Goal: Task Accomplishment & Management: Use online tool/utility

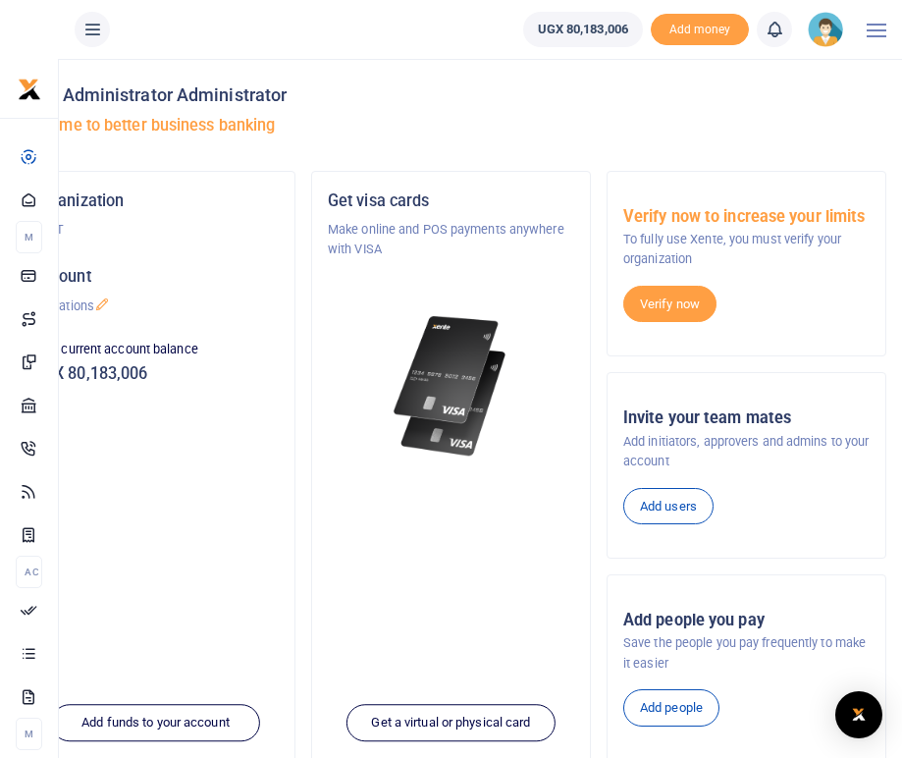
click at [671, 121] on h5 "Welcome to better business banking" at bounding box center [451, 126] width 871 height 20
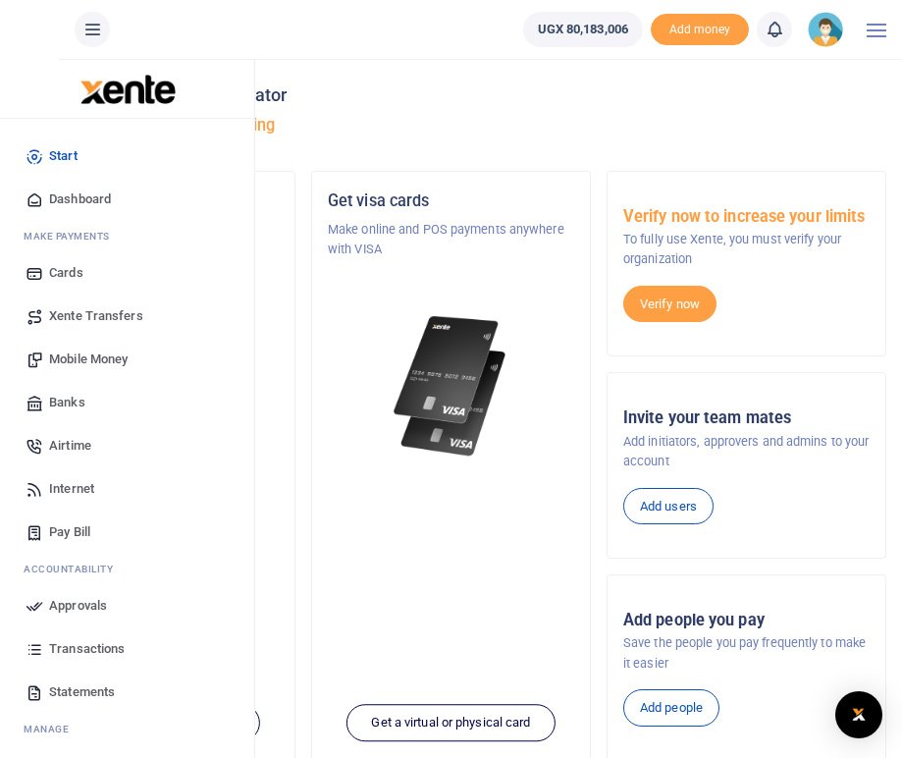
click at [73, 352] on span "Mobile Money" at bounding box center [88, 359] width 79 height 20
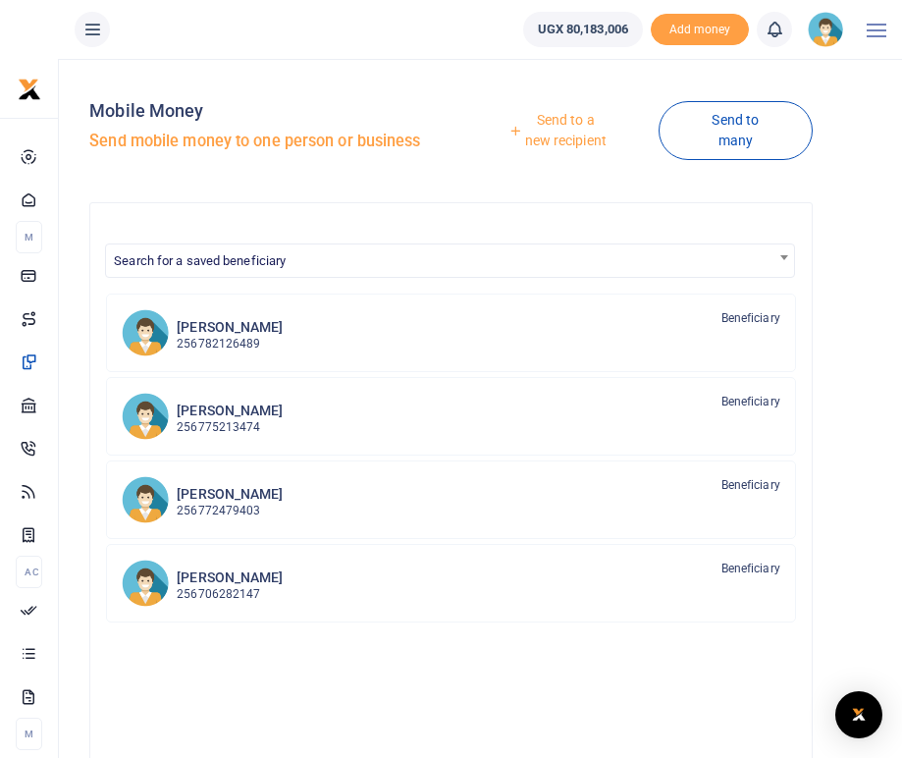
click at [565, 125] on link "Send to a new recipient" at bounding box center [557, 130] width 199 height 56
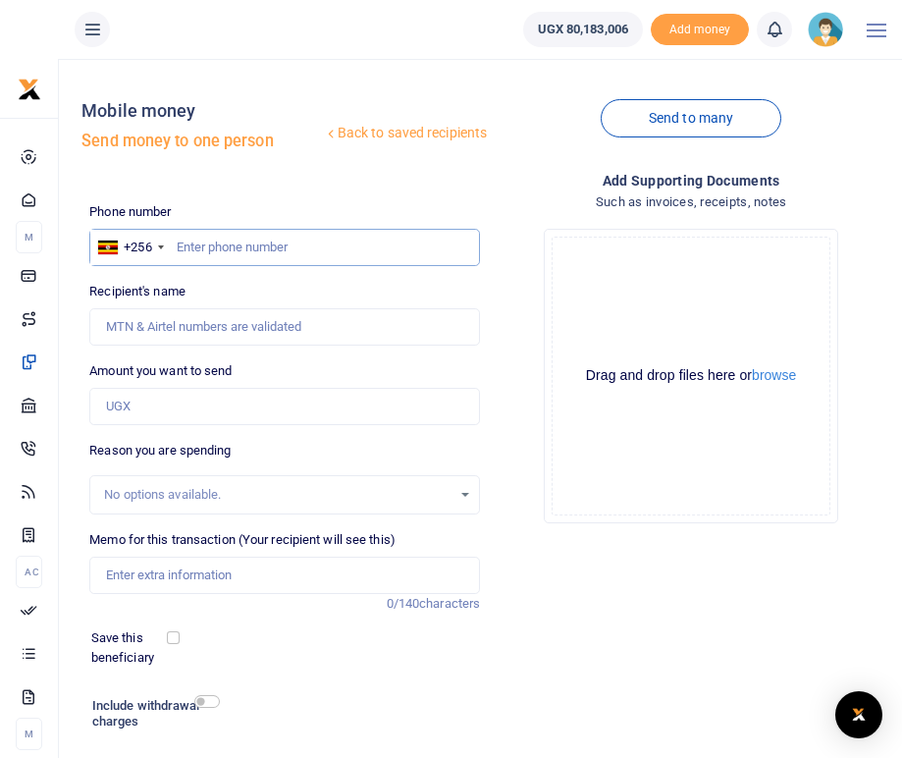
click at [257, 248] on input "text" at bounding box center [284, 247] width 391 height 37
click at [228, 248] on input "text" at bounding box center [284, 247] width 391 height 37
type input "0788263939"
type input "[PERSON_NAME] Kiden"
type input "0788263939"
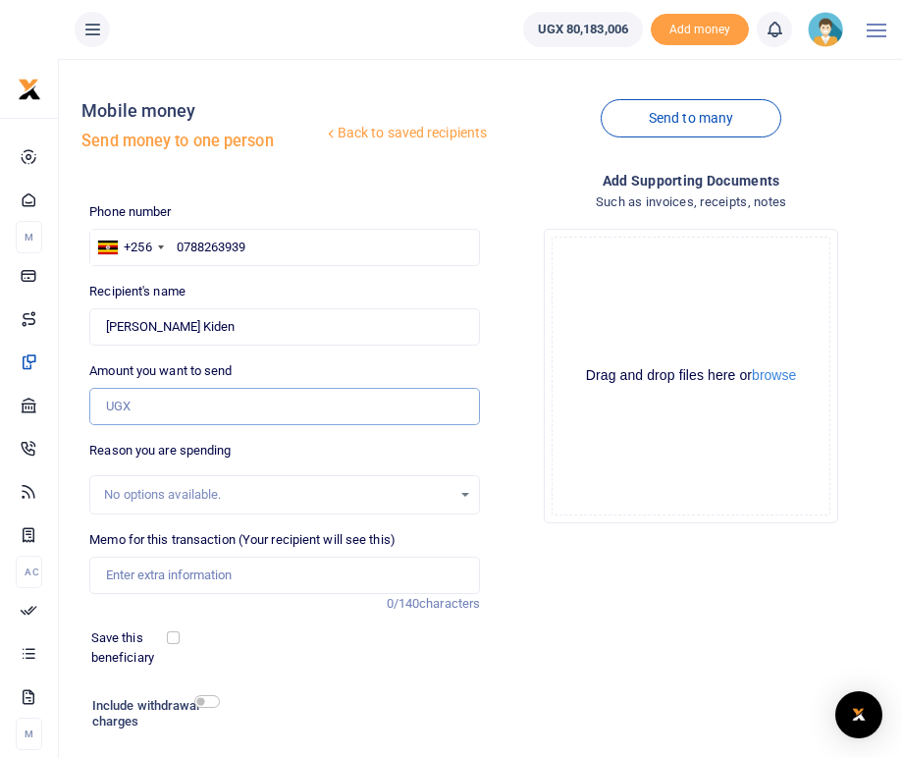
click at [136, 413] on input "Amount you want to send" at bounding box center [284, 406] width 391 height 37
type input "100,000"
click at [527, 539] on div "Add supporting Documents Such as invoices, receipts, notes Drop your files here…" at bounding box center [691, 494] width 406 height 649
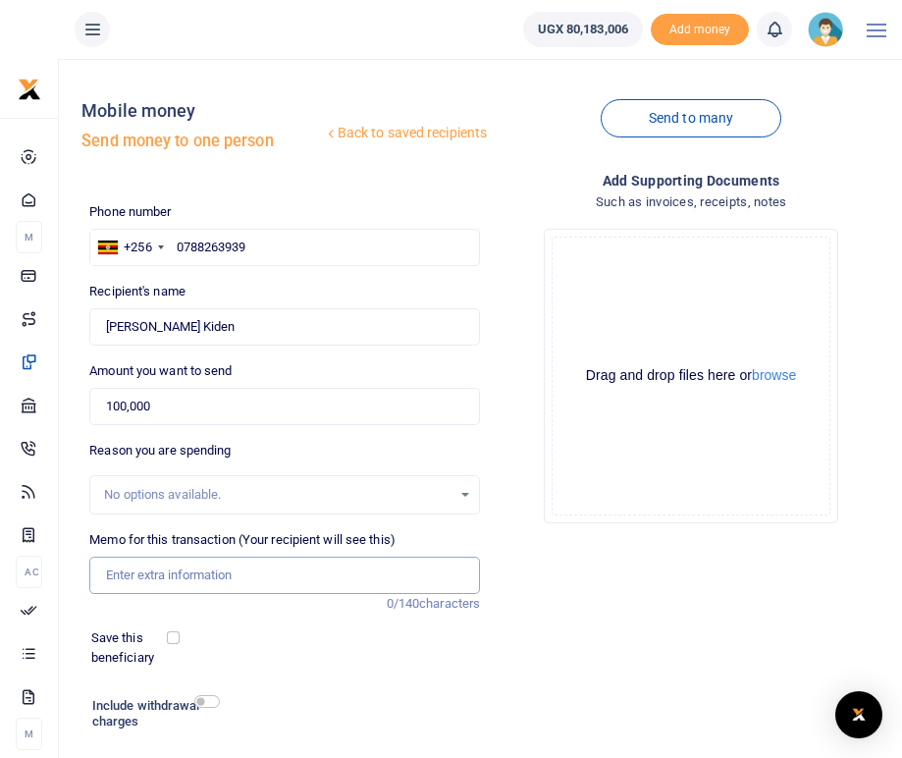
click at [124, 578] on input "Memo for this transaction (Your recipient will see this)" at bounding box center [284, 575] width 391 height 37
type input "Transport refund CHW Kazo district"
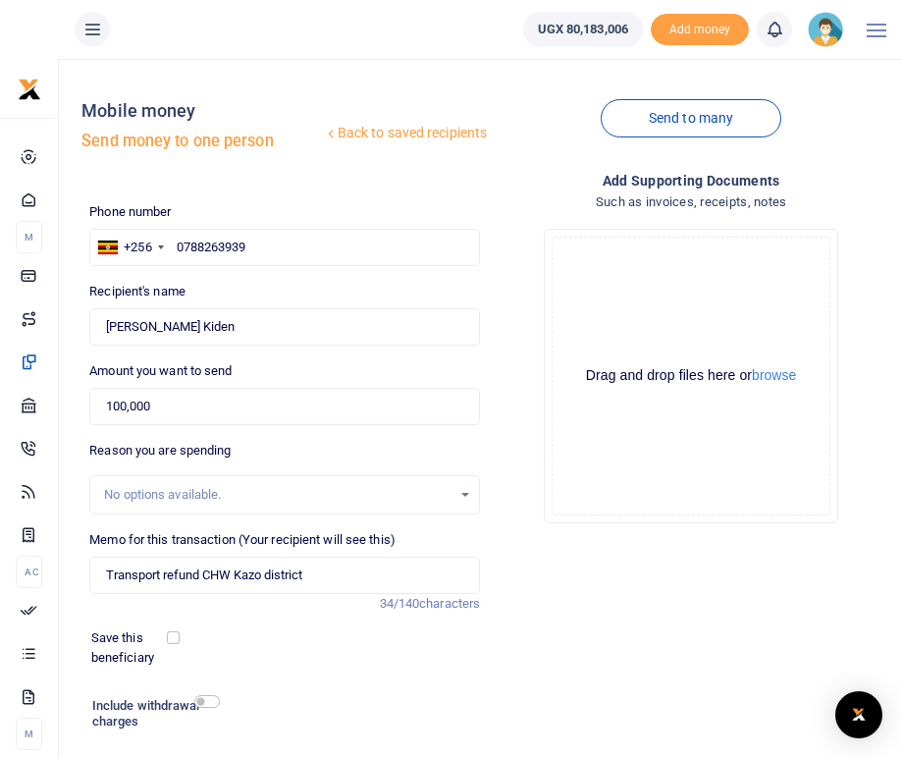
click at [381, 690] on div "Phone number +256 [GEOGRAPHIC_DATA] [PHONE_NUMBER] Phone is required. Recipient…" at bounding box center [284, 510] width 406 height 616
click at [212, 701] on input "checkbox" at bounding box center [207, 701] width 26 height 13
checkbox input "true"
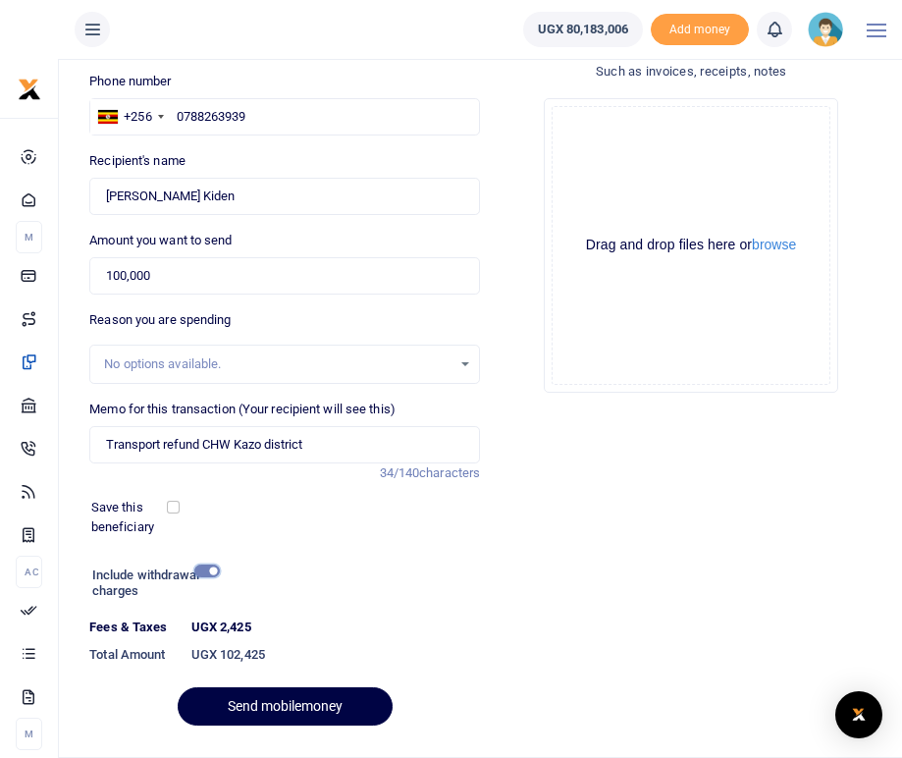
scroll to position [181, 0]
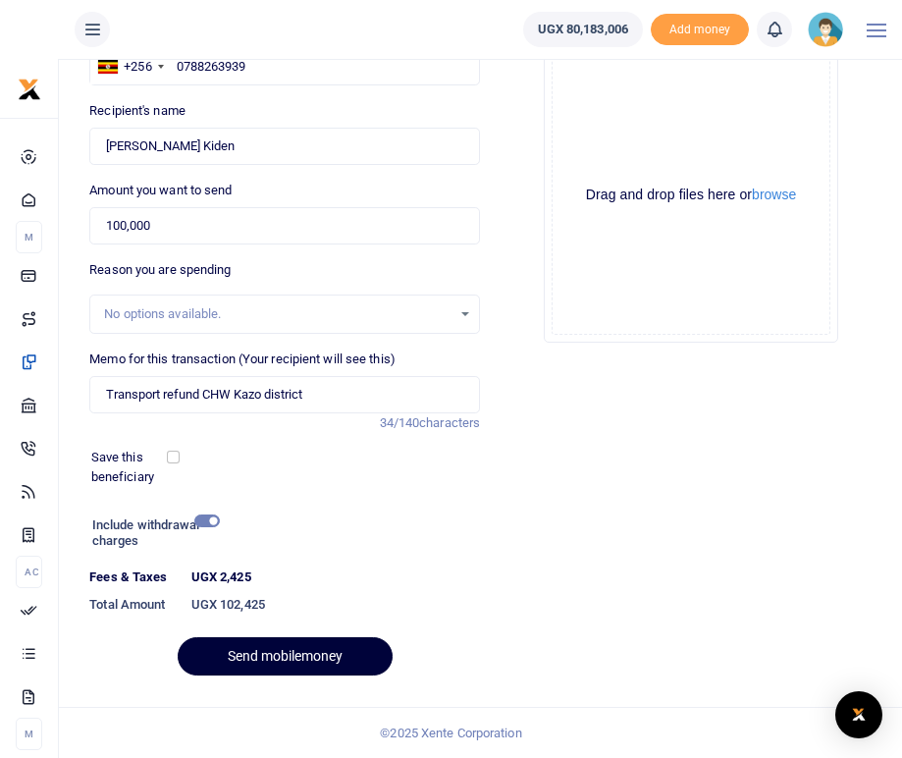
click at [276, 660] on button "Send mobilemoney" at bounding box center [285, 656] width 215 height 38
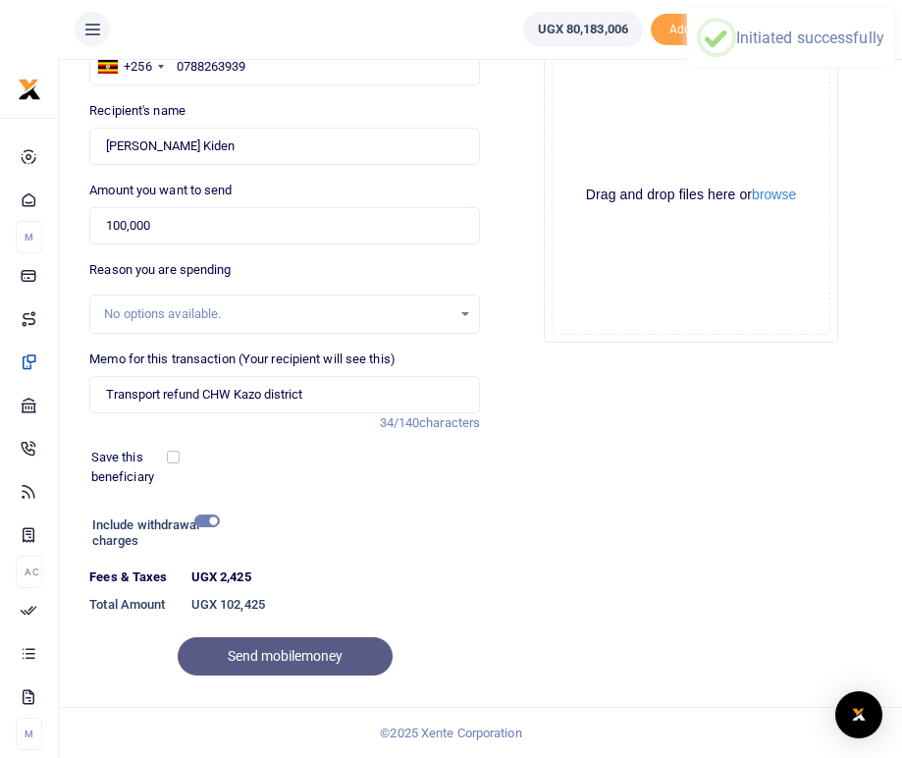
click at [711, 549] on div "Add supporting Documents Such as invoices, receipts, notes Drop your files here…" at bounding box center [691, 340] width 406 height 703
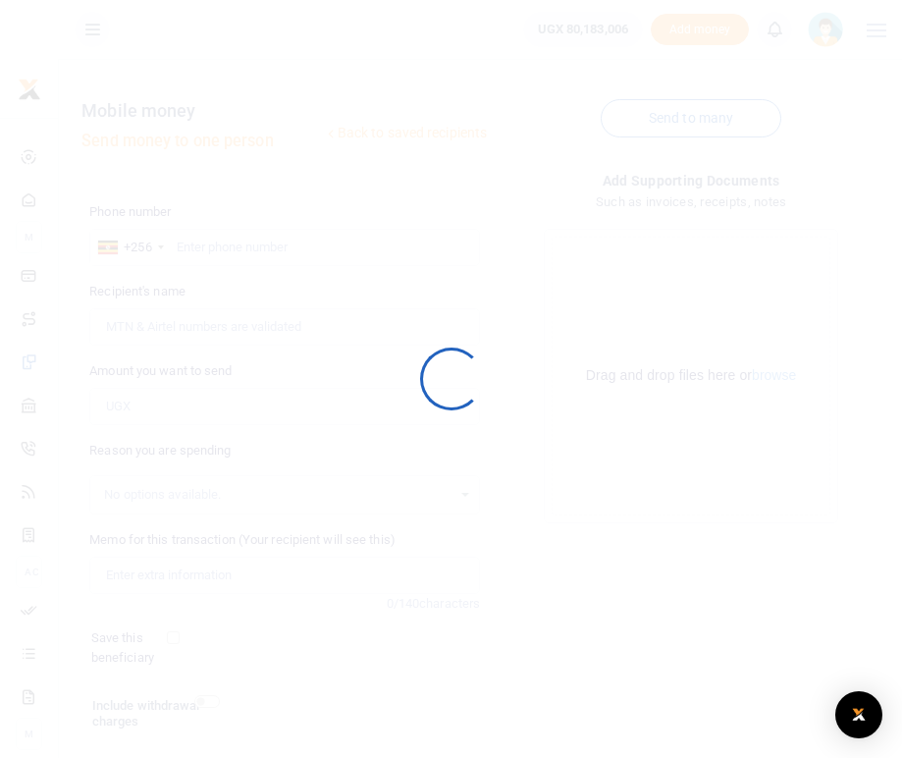
scroll to position [127, 0]
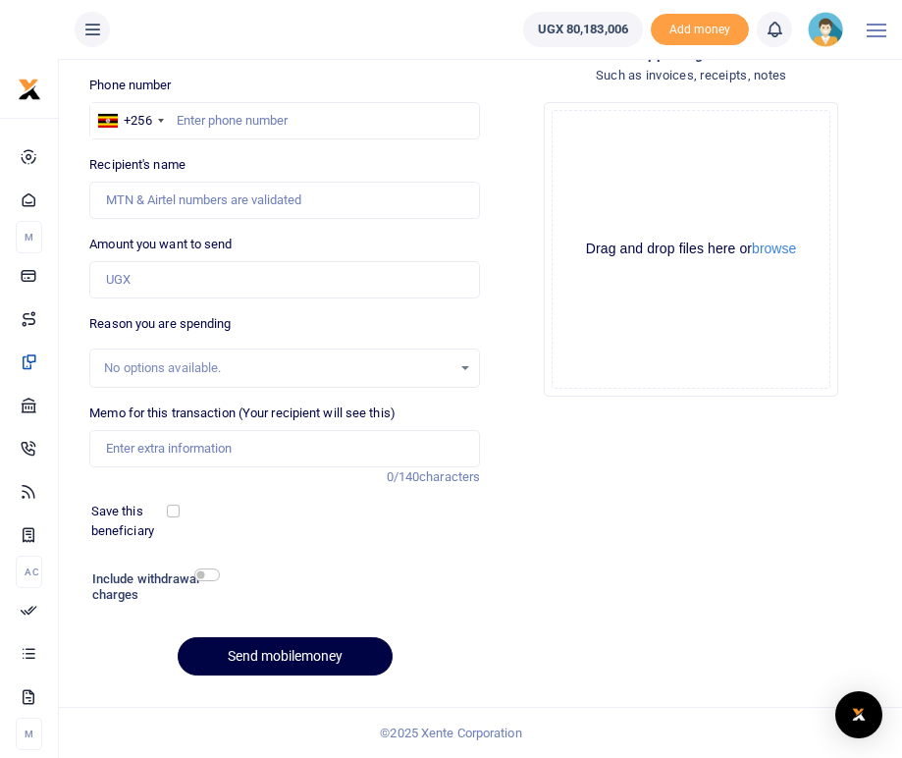
click at [828, 28] on img at bounding box center [825, 29] width 35 height 35
click at [752, 149] on link "Logout" at bounding box center [772, 143] width 155 height 27
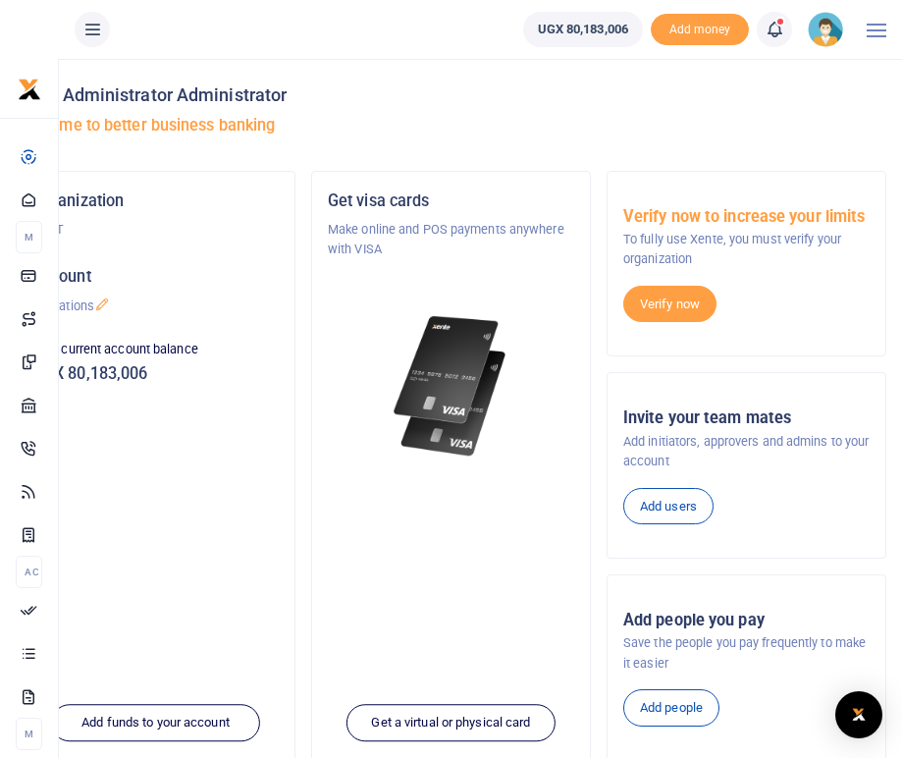
click at [773, 22] on icon at bounding box center [775, 30] width 20 height 22
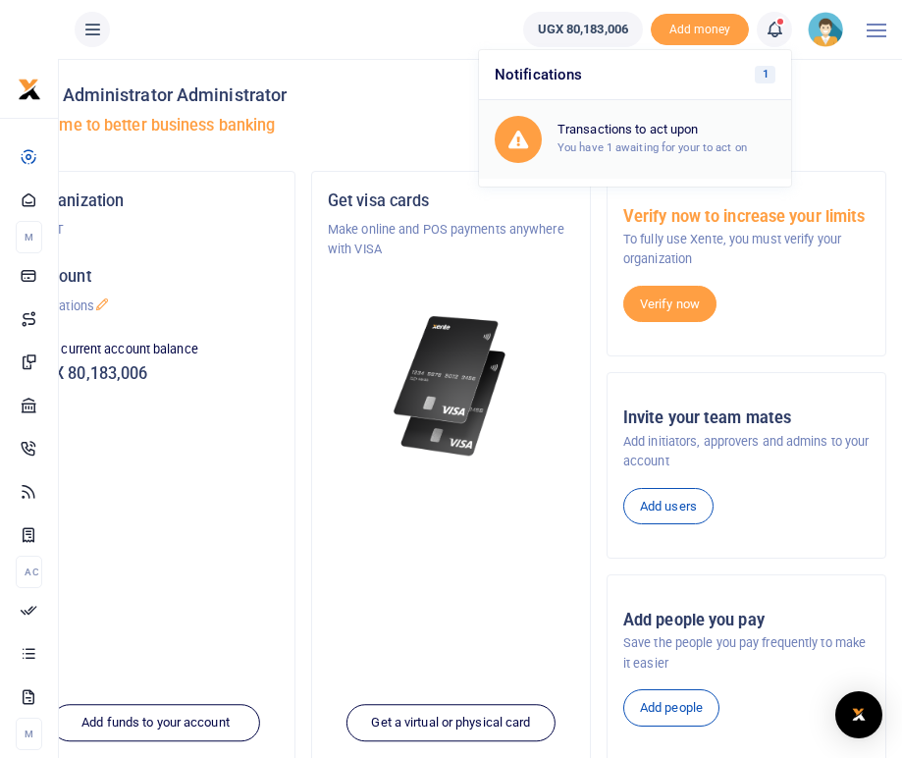
click at [657, 150] on small "You have 1 awaiting for your to act on" at bounding box center [651, 147] width 189 height 14
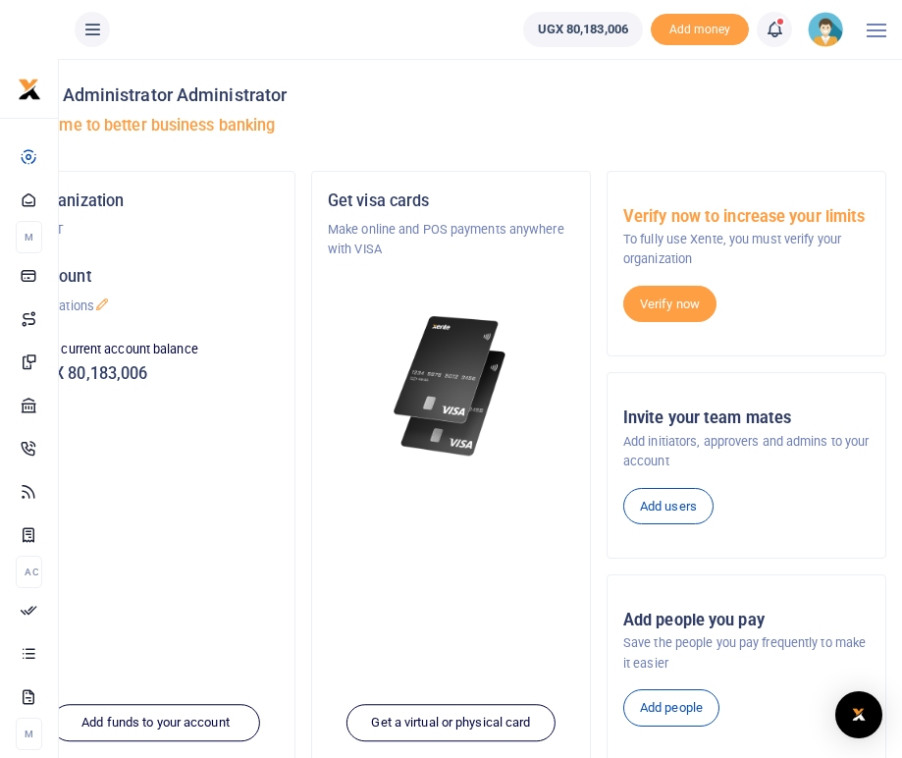
click at [554, 95] on h4 "Hello Administrator Administrator" at bounding box center [451, 95] width 871 height 22
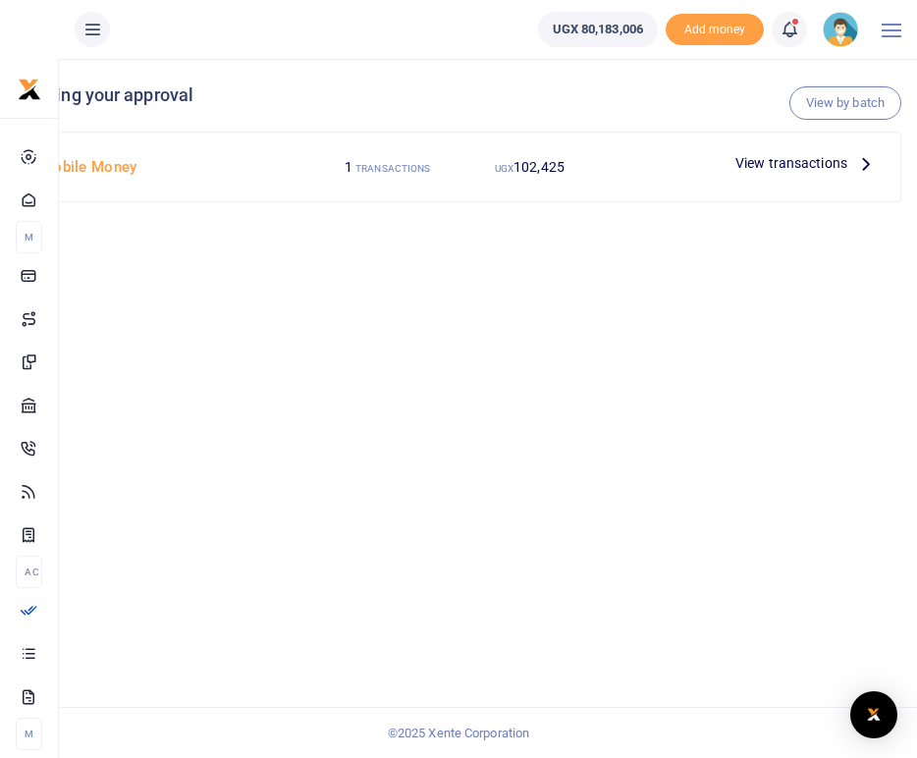
click at [863, 166] on icon at bounding box center [866, 163] width 22 height 22
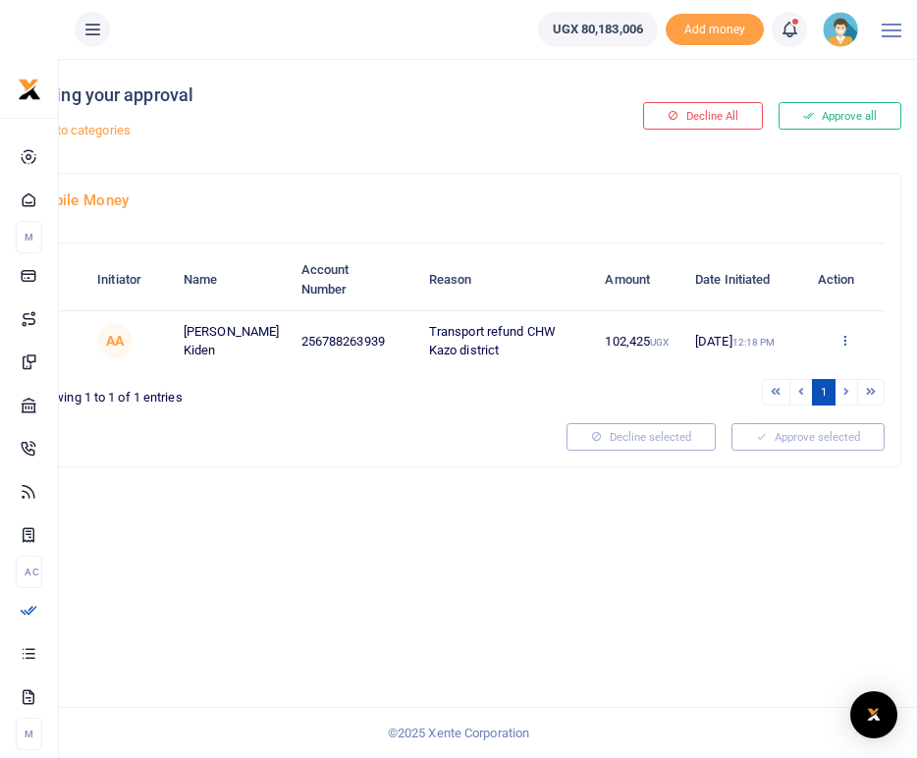
click at [847, 341] on icon at bounding box center [844, 340] width 13 height 14
click at [743, 365] on link "Approve" at bounding box center [773, 371] width 155 height 27
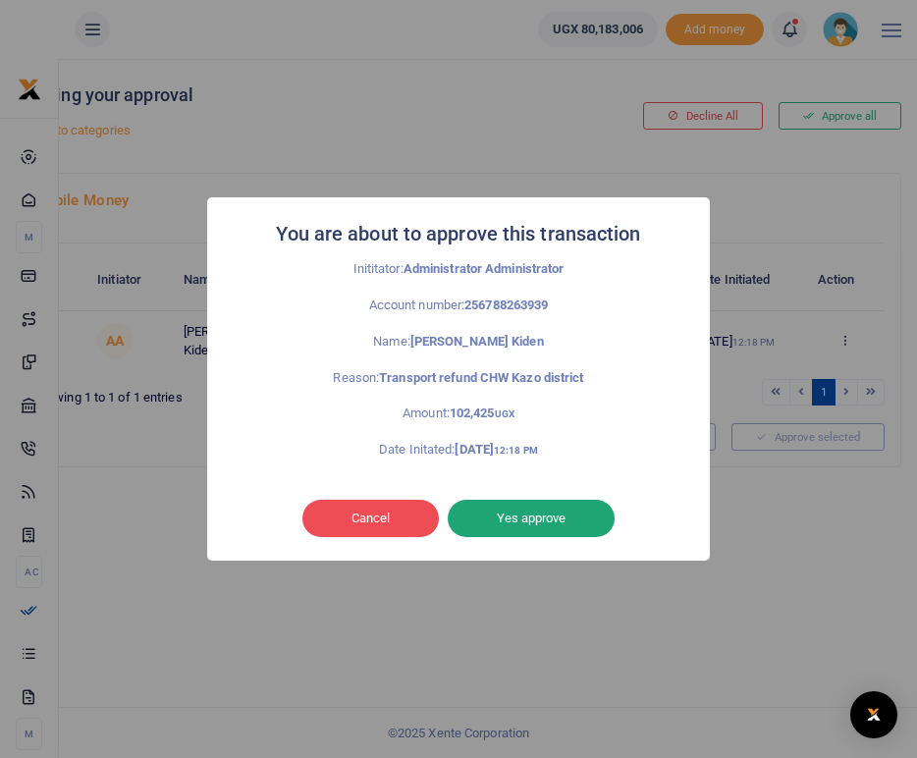
click at [540, 521] on button "Yes approve" at bounding box center [531, 518] width 167 height 37
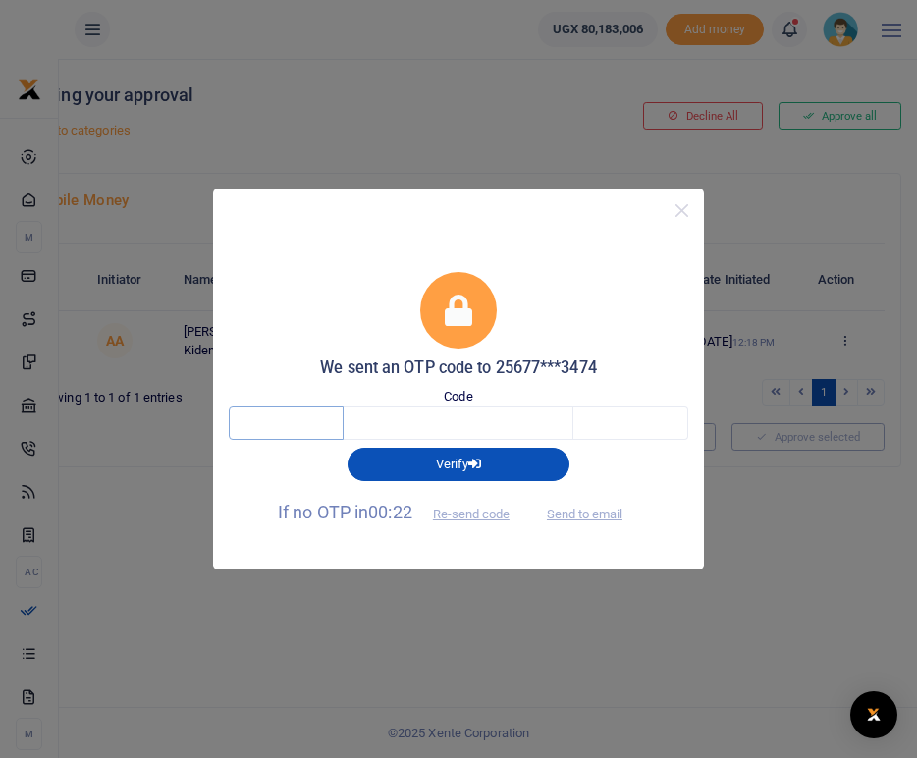
click at [309, 417] on input "text" at bounding box center [286, 422] width 115 height 33
type input "4"
type input "1"
type input "8"
type input "0"
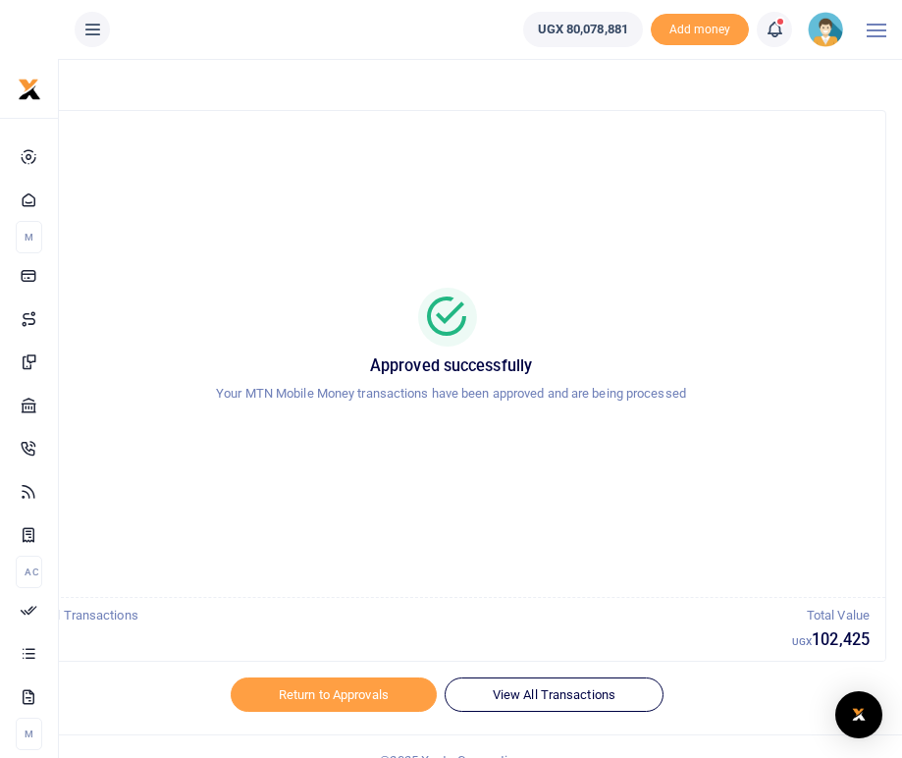
click at [769, 24] on icon at bounding box center [775, 30] width 20 height 22
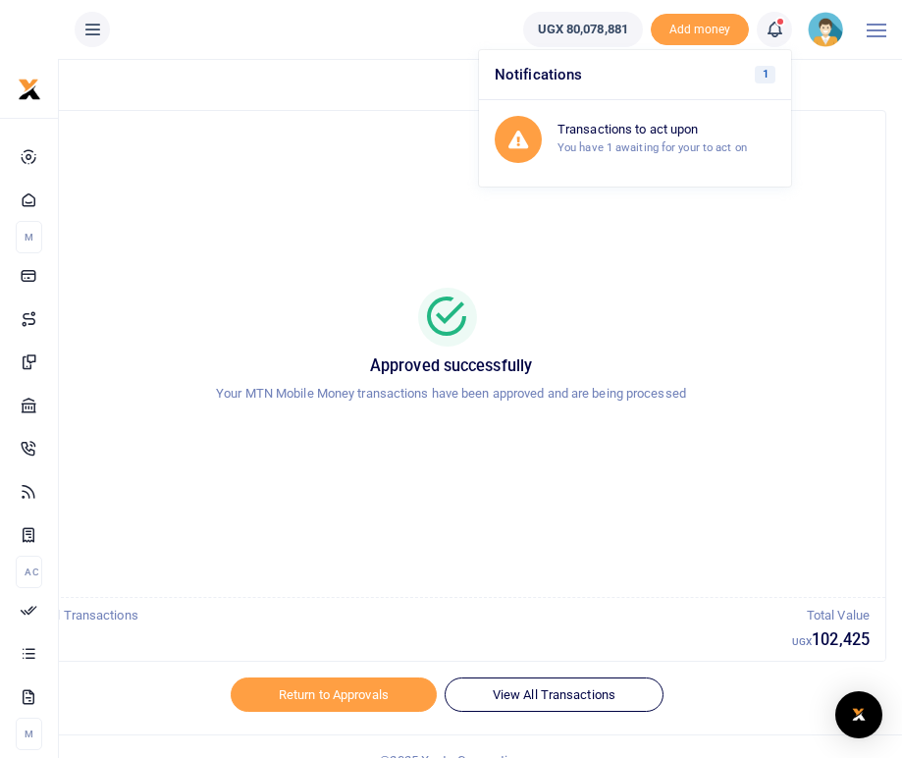
click at [749, 260] on div "Approved successfully Your MTN Mobile Money transactions have been approved and…" at bounding box center [451, 354] width 822 height 454
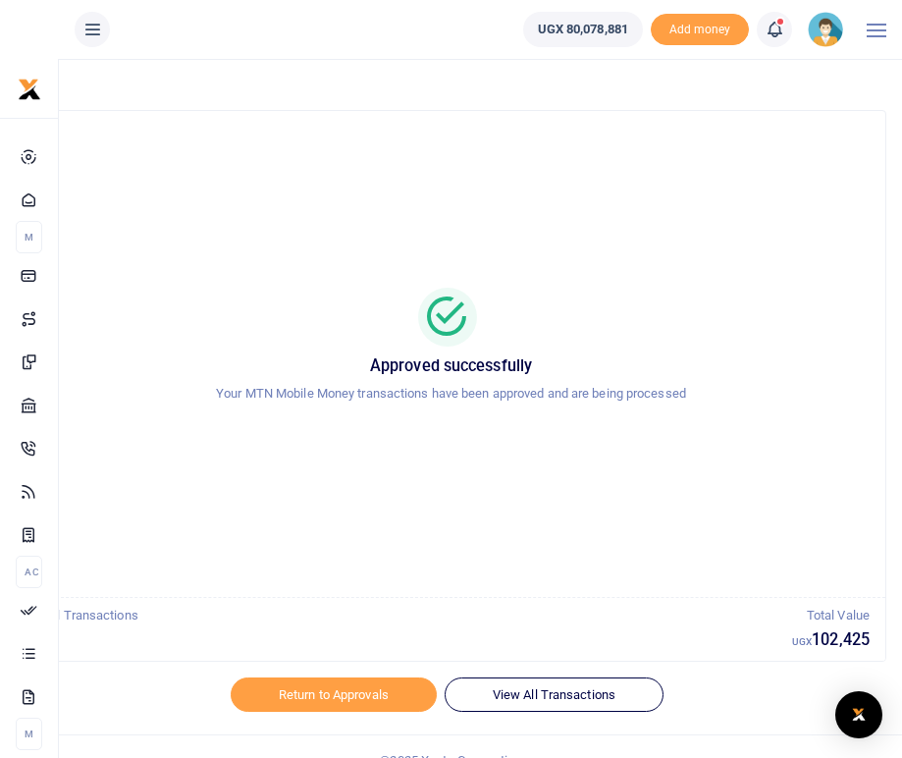
click at [817, 29] on img at bounding box center [825, 29] width 35 height 35
click at [754, 139] on link "Logout" at bounding box center [772, 143] width 155 height 27
